Goal: Task Accomplishment & Management: Manage account settings

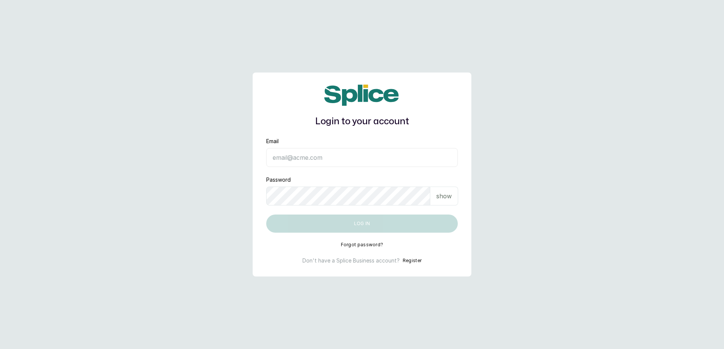
type input "[EMAIL_ADDRESS][DOMAIN_NAME]"
drag, startPoint x: 309, startPoint y: 214, endPoint x: 316, endPoint y: 223, distance: 12.4
click at [316, 223] on button "Log in" at bounding box center [362, 223] width 192 height 18
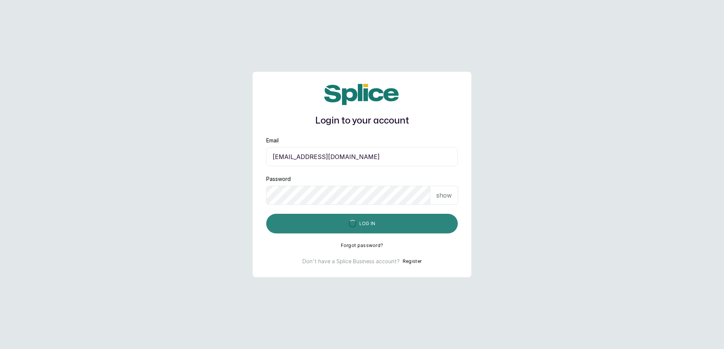
click at [317, 223] on button "Log in" at bounding box center [362, 224] width 192 height 20
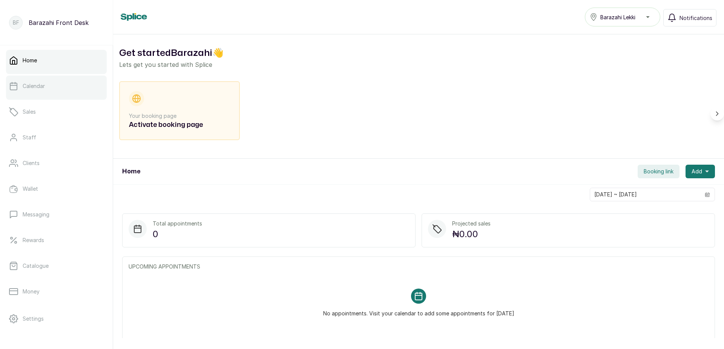
click at [39, 87] on p "Calendar" at bounding box center [34, 86] width 22 height 8
